Goal: Task Accomplishment & Management: Manage account settings

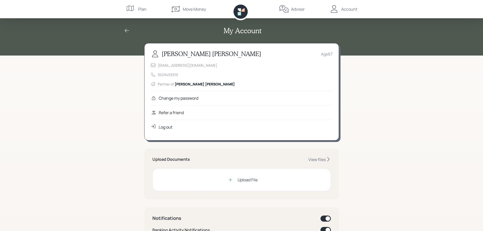
click at [241, 14] on icon at bounding box center [241, 12] width 14 height 14
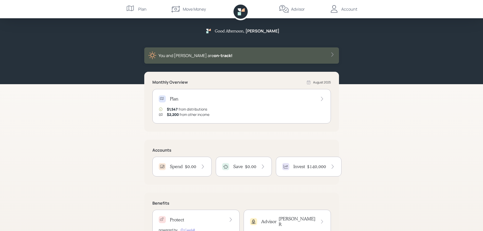
click at [351, 10] on div "Account" at bounding box center [349, 9] width 16 height 6
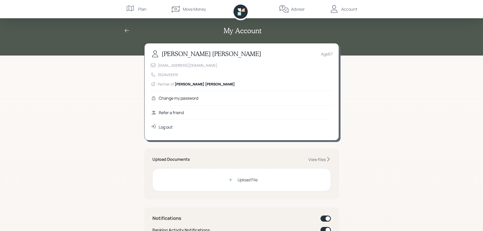
click at [164, 128] on div "Log out" at bounding box center [166, 127] width 14 height 6
